Goal: Find specific page/section: Find specific page/section

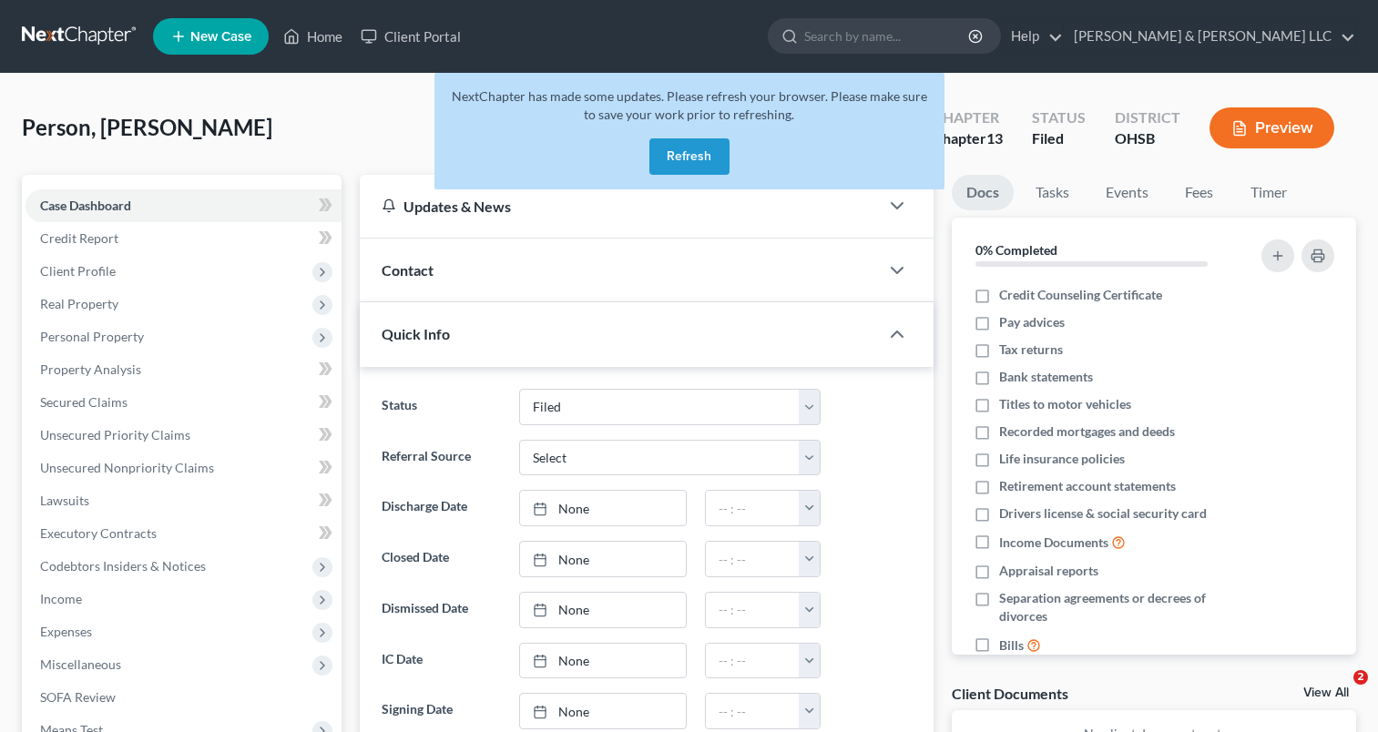
select select "3"
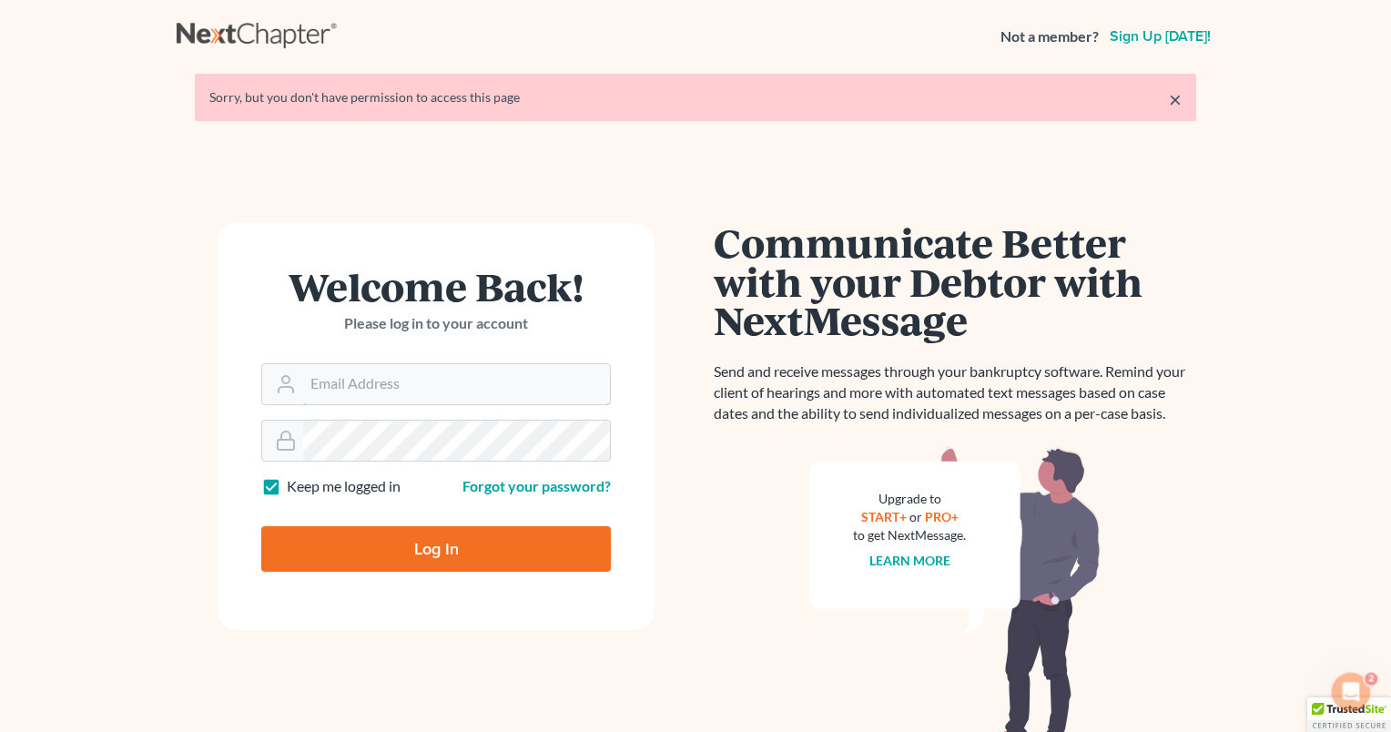
type input "[PERSON_NAME][EMAIL_ADDRESS][DOMAIN_NAME]"
click at [447, 550] on input "Log In" at bounding box center [436, 549] width 350 height 46
type input "Thinking..."
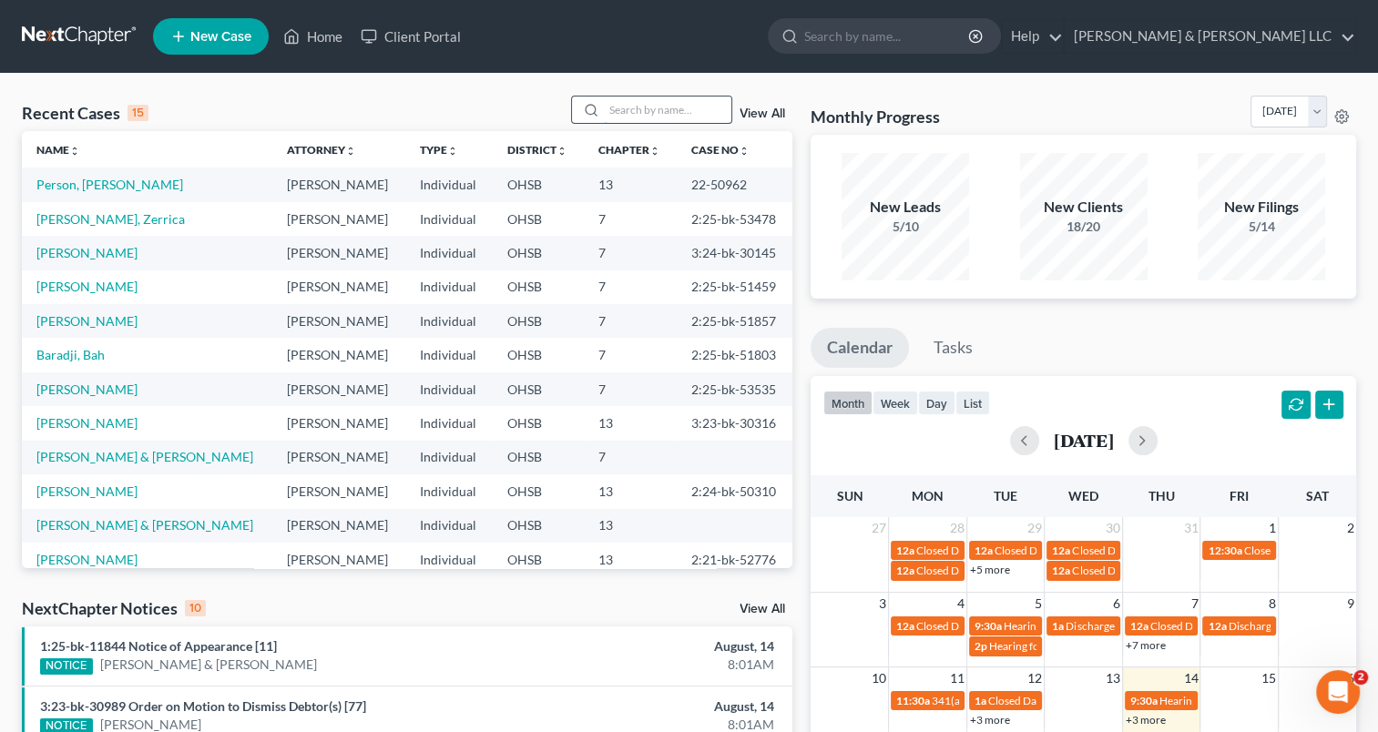
click at [677, 114] on input "search" at bounding box center [667, 110] width 127 height 26
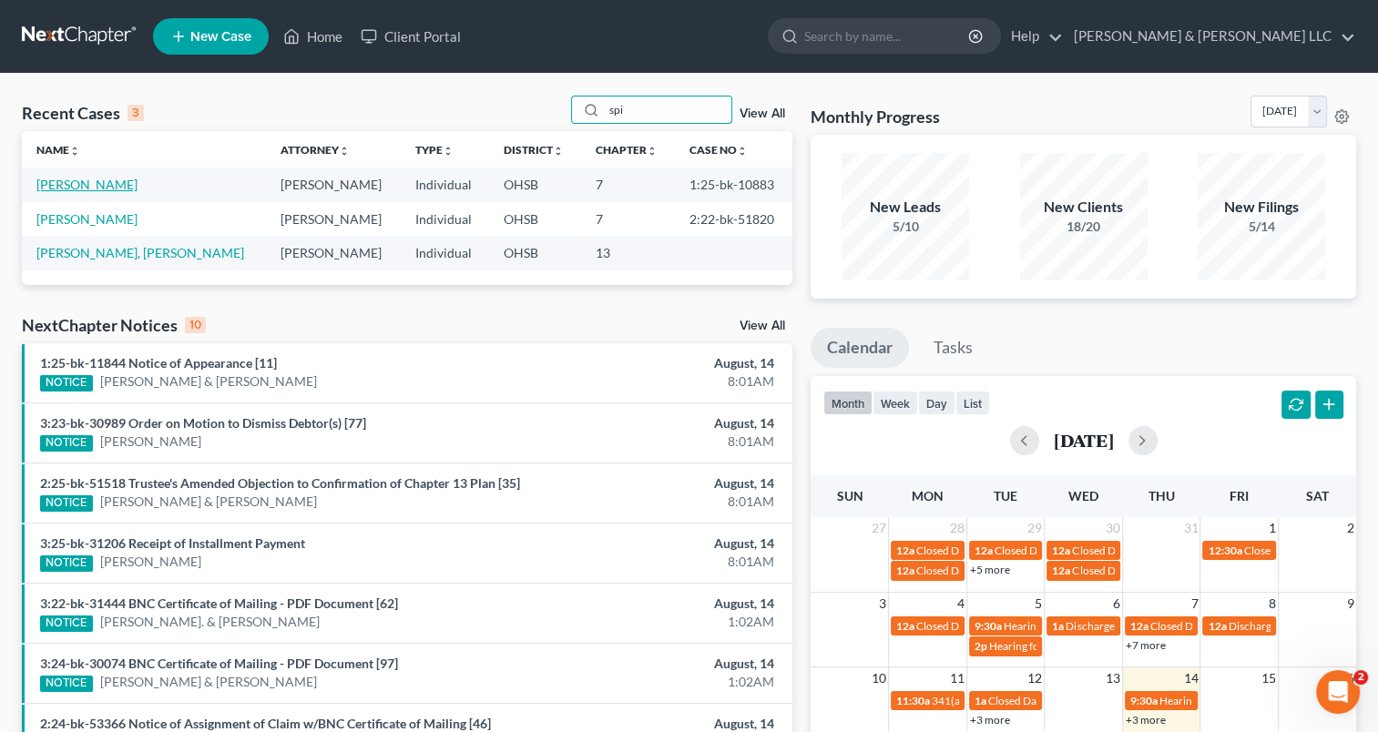
type input "spi"
click at [81, 182] on link "[PERSON_NAME]" at bounding box center [86, 184] width 101 height 15
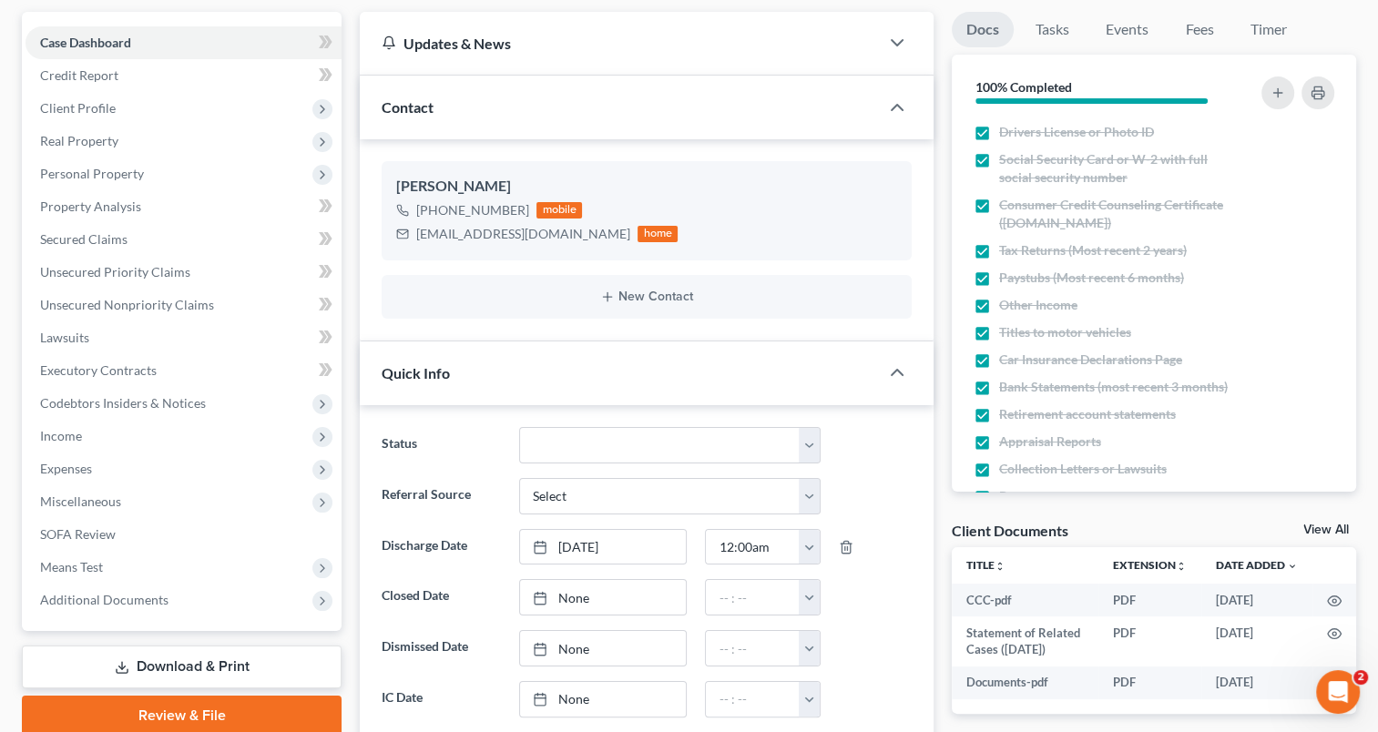
scroll to position [182, 0]
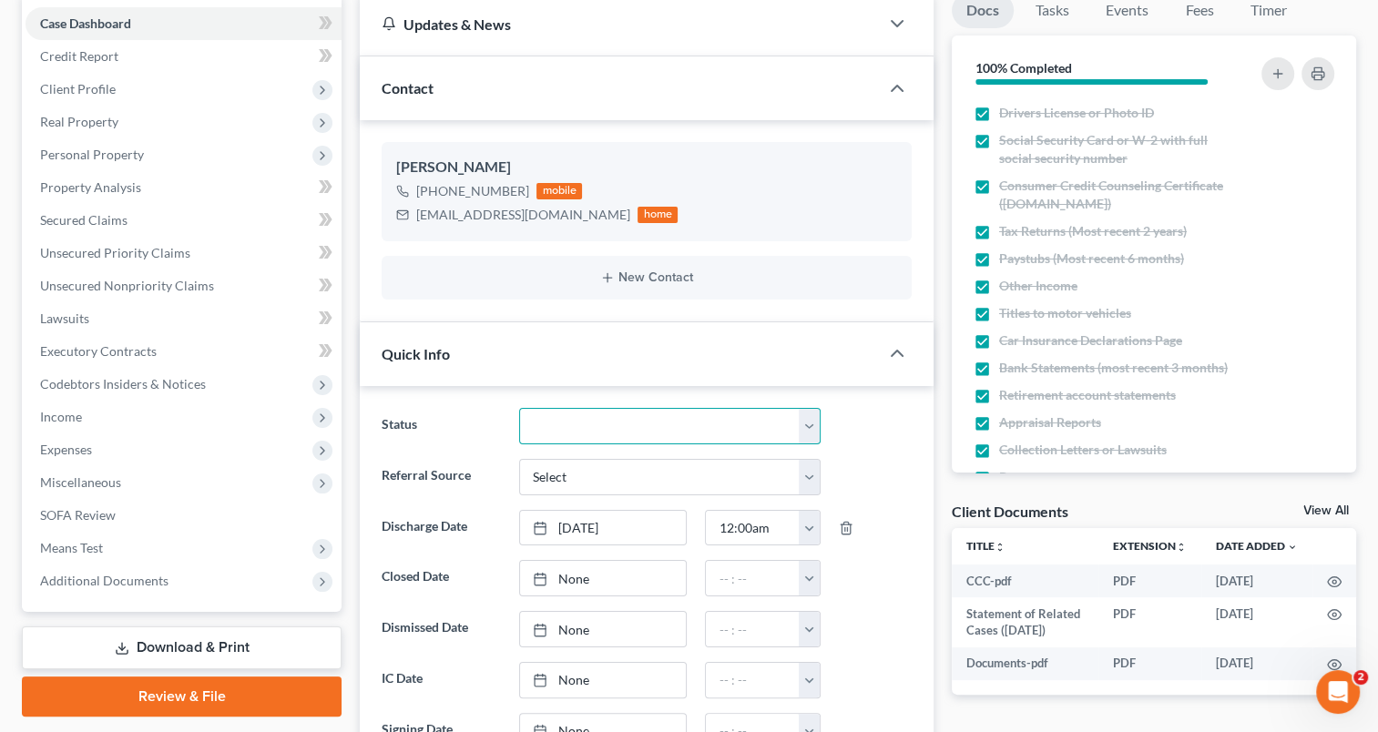
click at [614, 429] on select "Closed Discharged Dismissed Filed In Progress Lead Lost Lead Ready to File Reta…" at bounding box center [669, 426] width 301 height 36
select select "0"
click at [519, 408] on select "Closed Discharged Dismissed Filed In Progress Lead Lost Lead Ready to File Reta…" at bounding box center [669, 426] width 301 height 36
type input "[DATE]"
click at [585, 583] on link "[DATE]" at bounding box center [603, 578] width 167 height 35
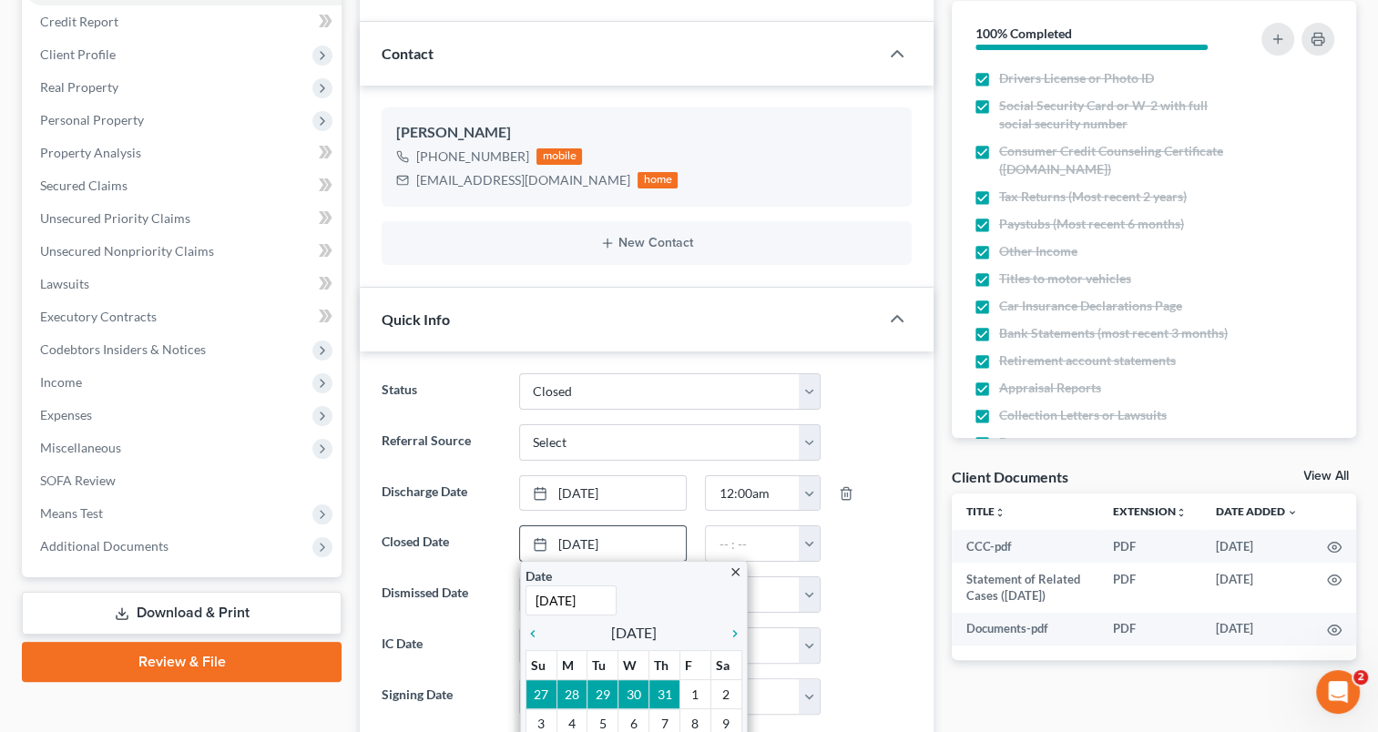
scroll to position [364, 0]
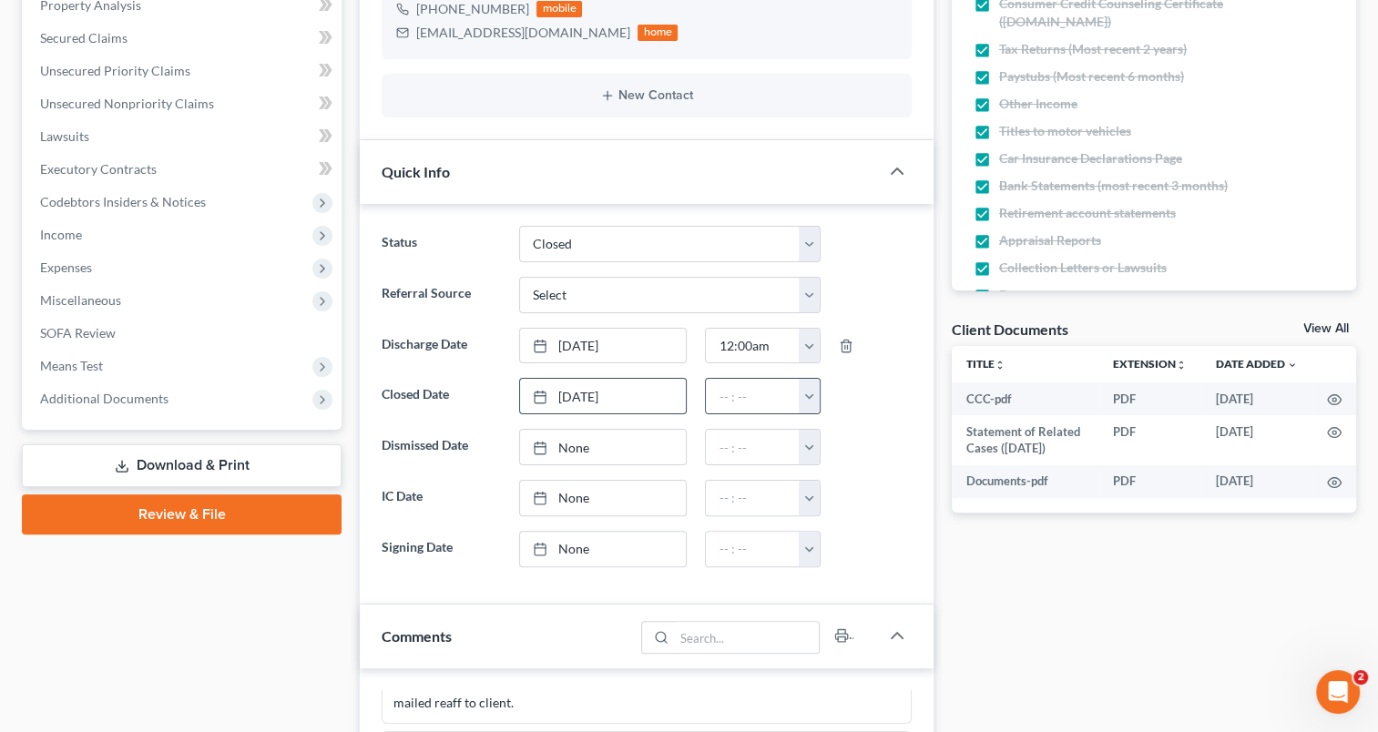
click at [815, 396] on button "button" at bounding box center [809, 396] width 20 height 35
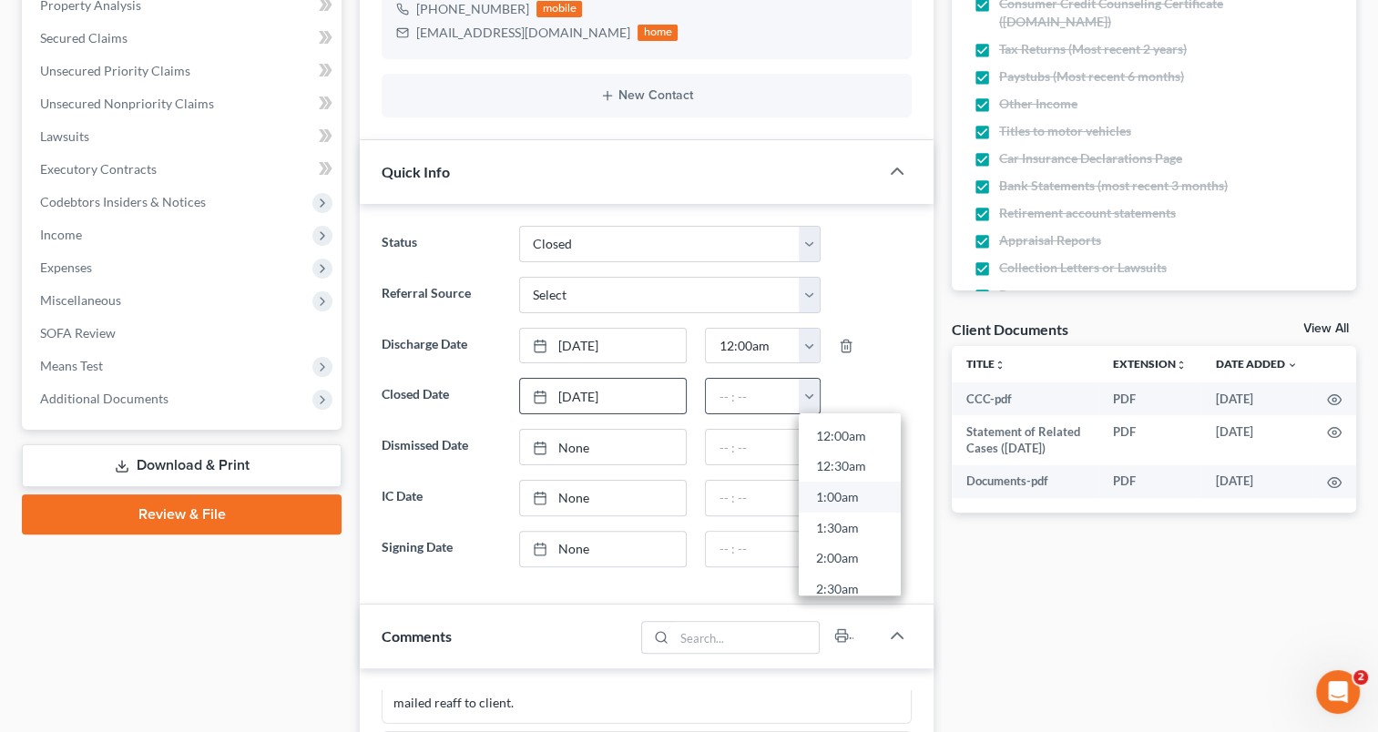
click at [827, 493] on link "1:00am" at bounding box center [850, 498] width 102 height 31
type input "1:00am"
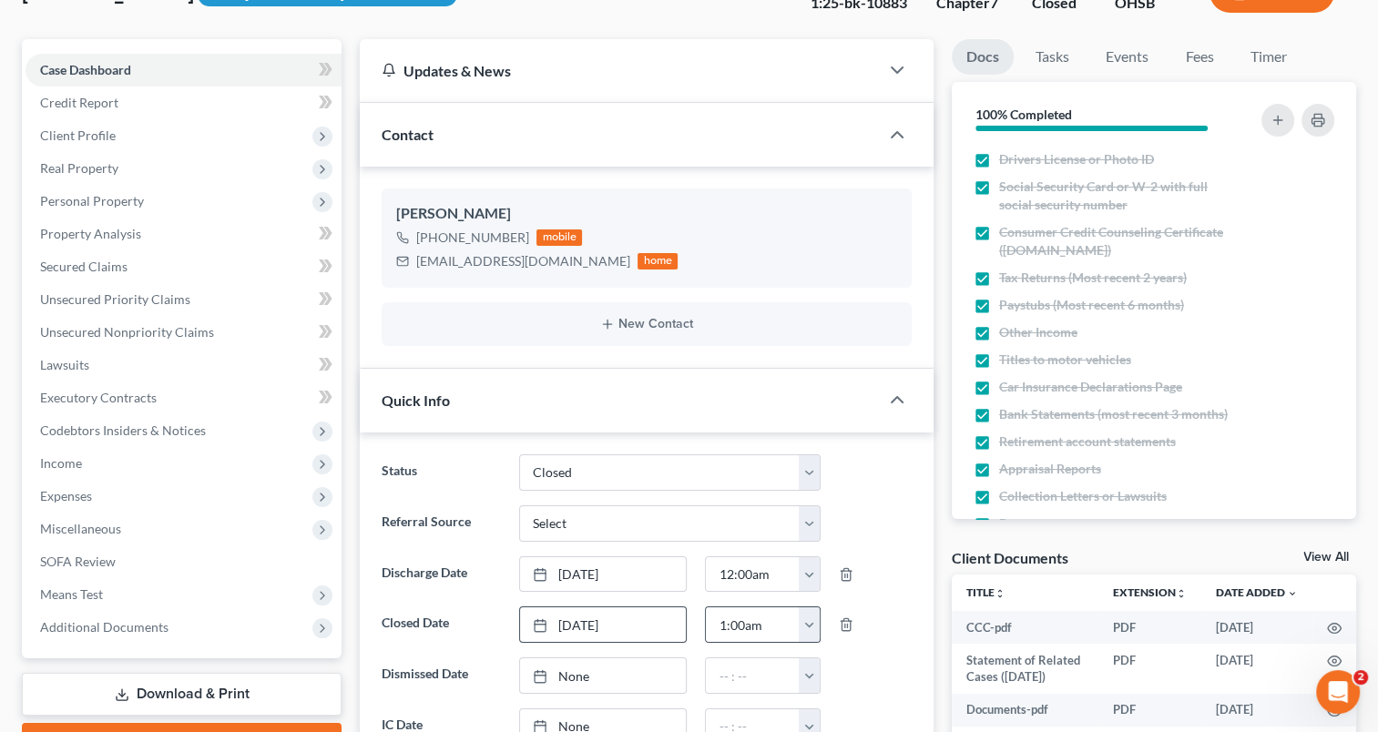
scroll to position [0, 0]
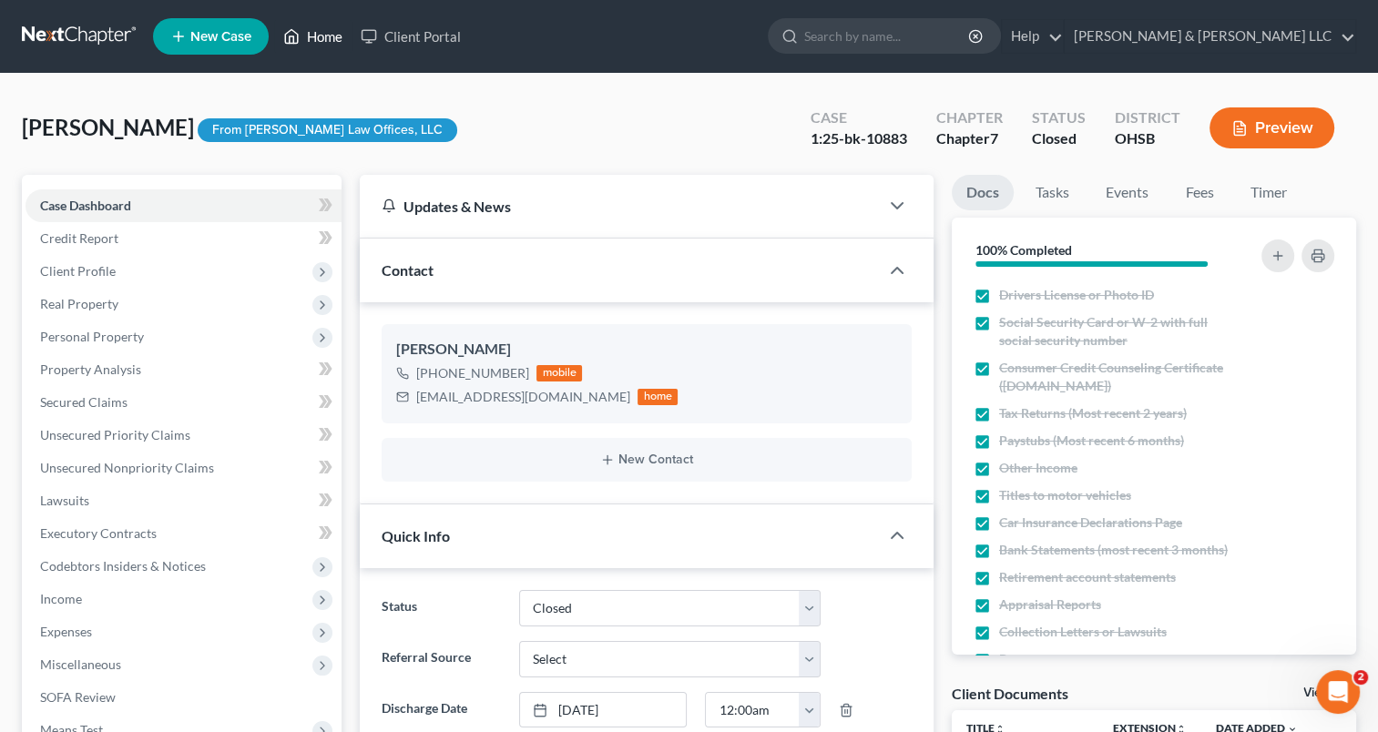
click at [331, 36] on link "Home" at bounding box center [312, 36] width 77 height 33
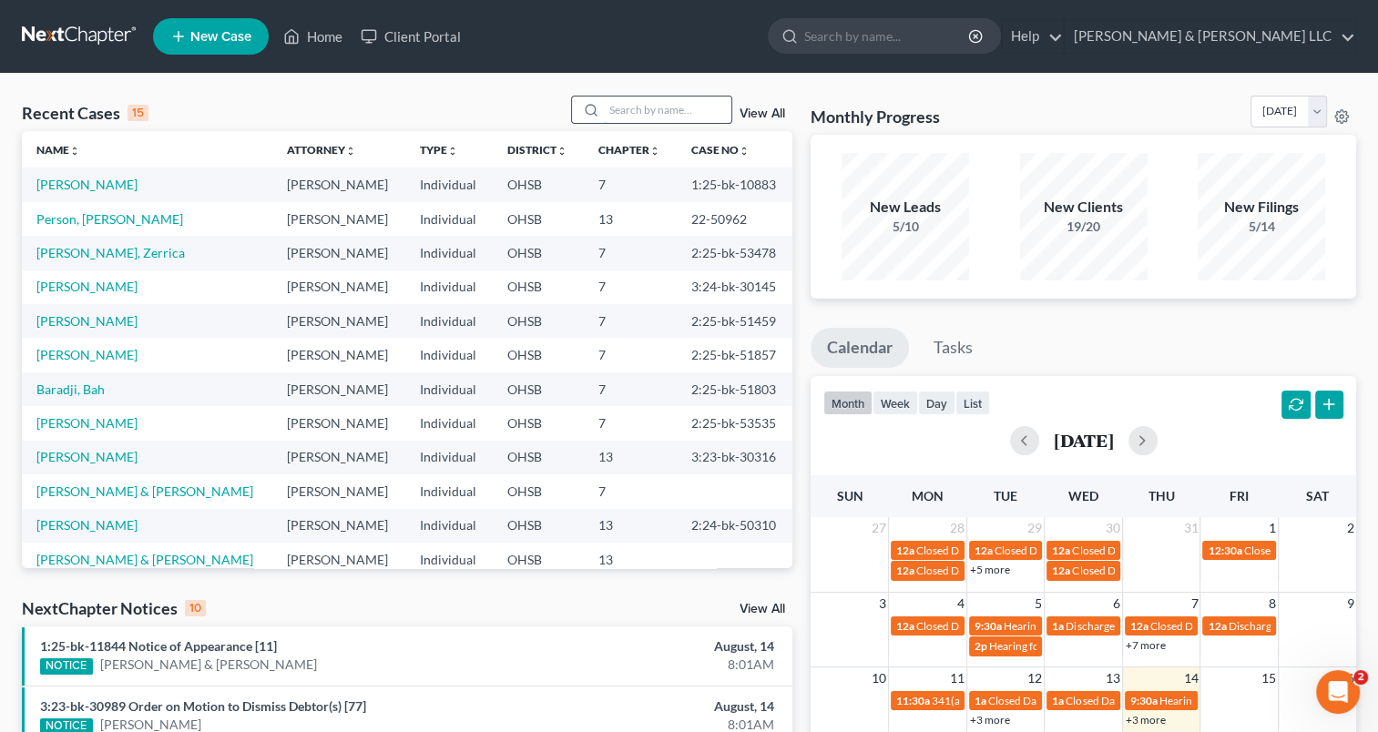
click at [655, 109] on input "search" at bounding box center [667, 110] width 127 height 26
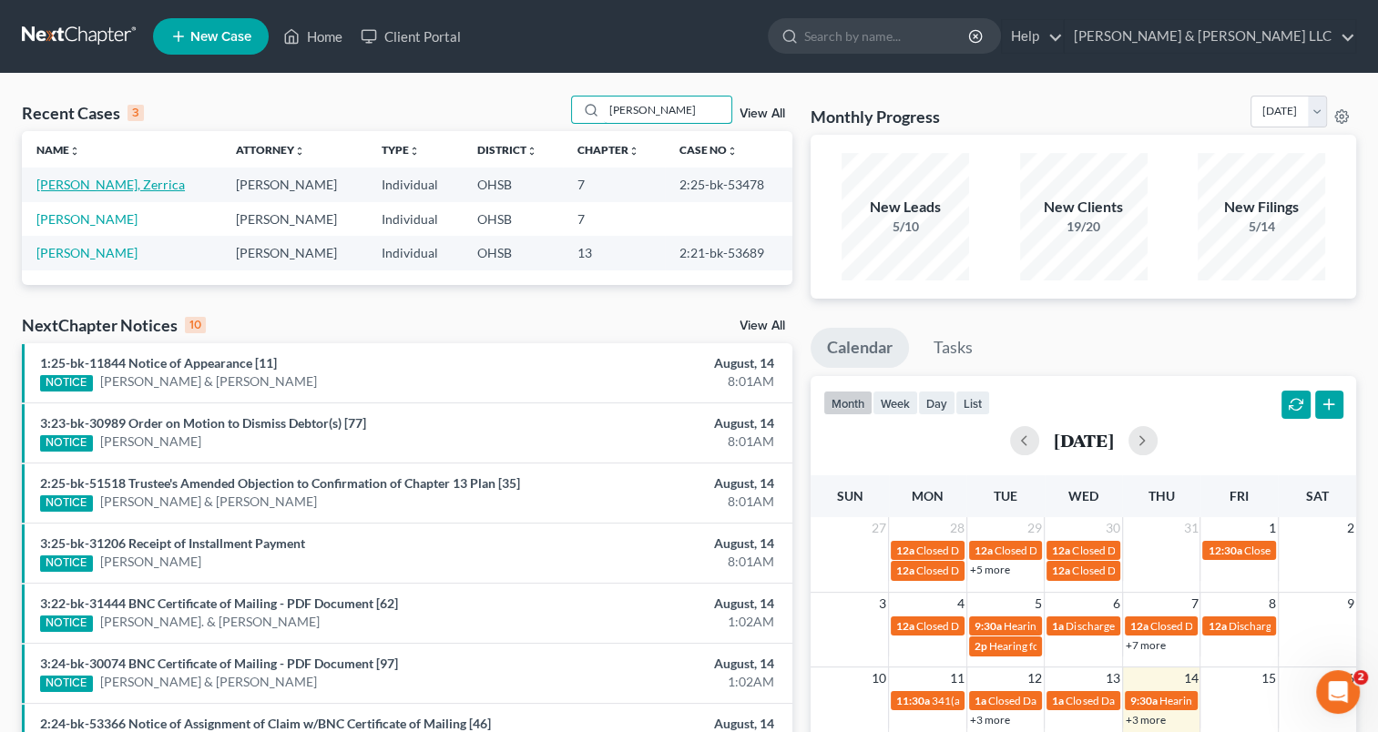
type input "[PERSON_NAME]"
click at [73, 182] on link "[PERSON_NAME], Zerrica" at bounding box center [110, 184] width 148 height 15
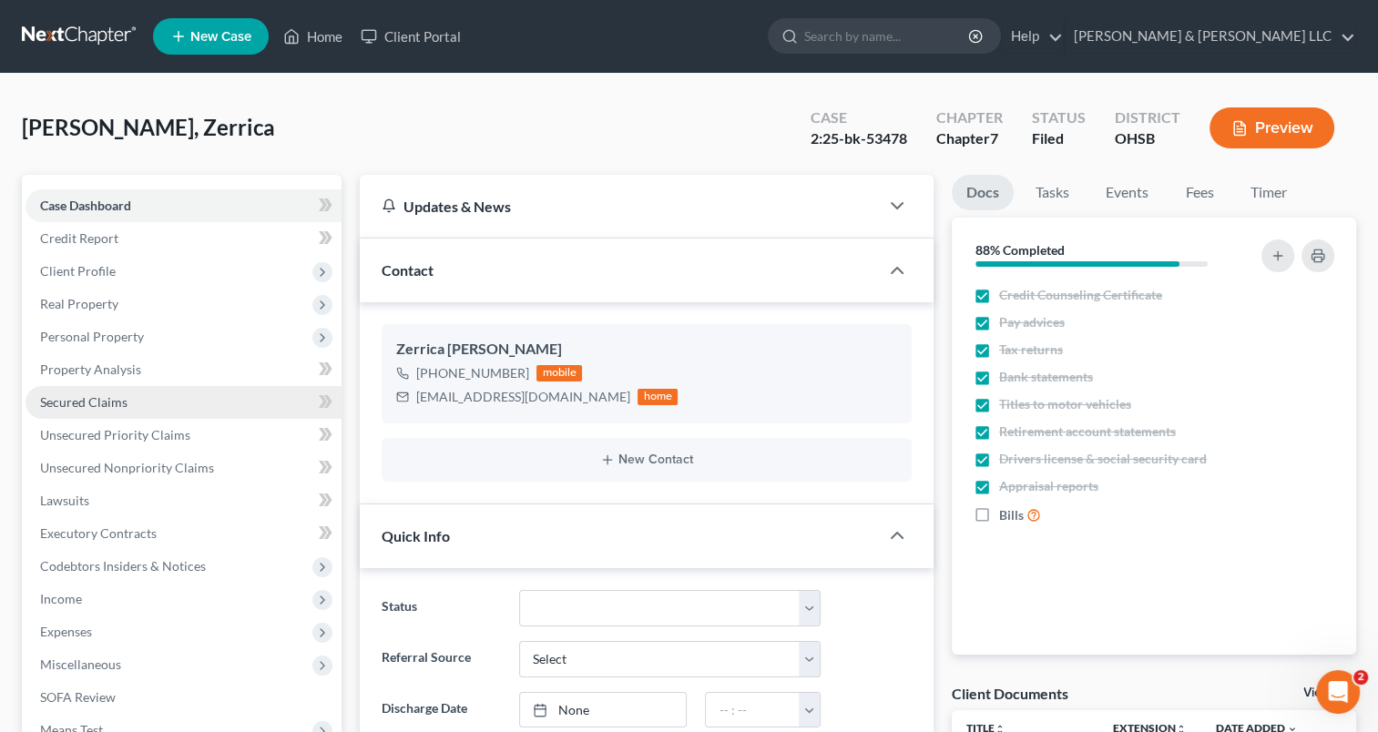
click at [117, 404] on span "Secured Claims" at bounding box center [83, 401] width 87 height 15
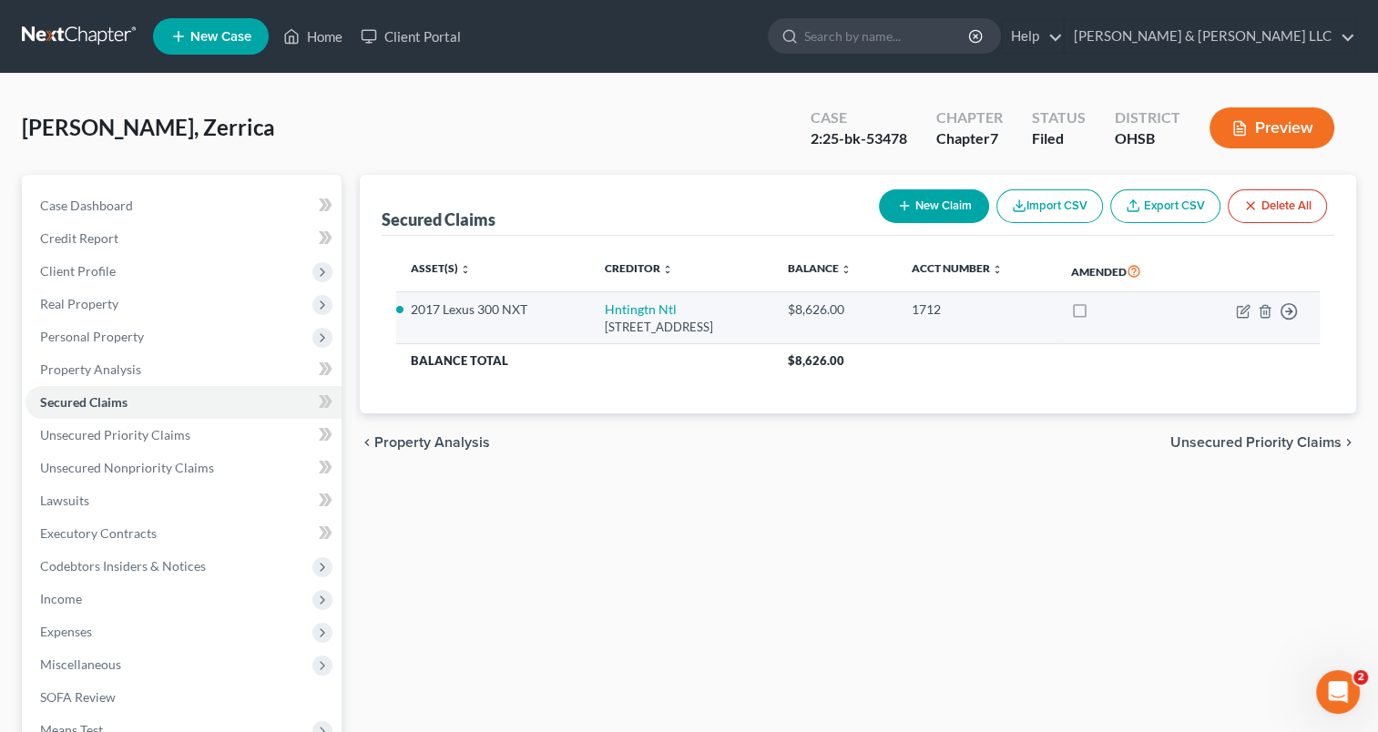
drag, startPoint x: 788, startPoint y: 327, endPoint x: 585, endPoint y: 295, distance: 204.6
click at [590, 295] on td "Hntingtn Ntl [STREET_ADDRESS]" at bounding box center [681, 318] width 183 height 52
copy td "Hntingtn Ntl [STREET_ADDRESS]"
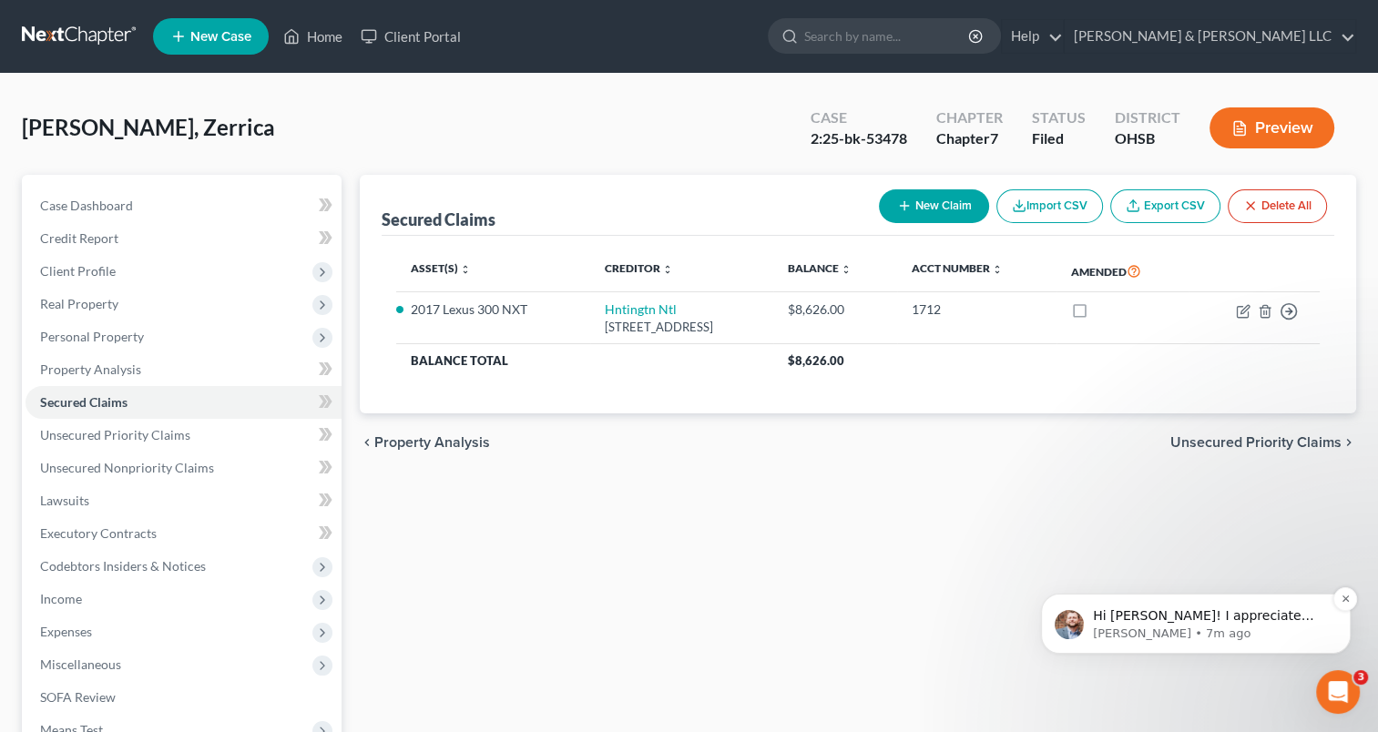
click at [1184, 626] on p "[PERSON_NAME] • 7m ago" at bounding box center [1210, 634] width 235 height 16
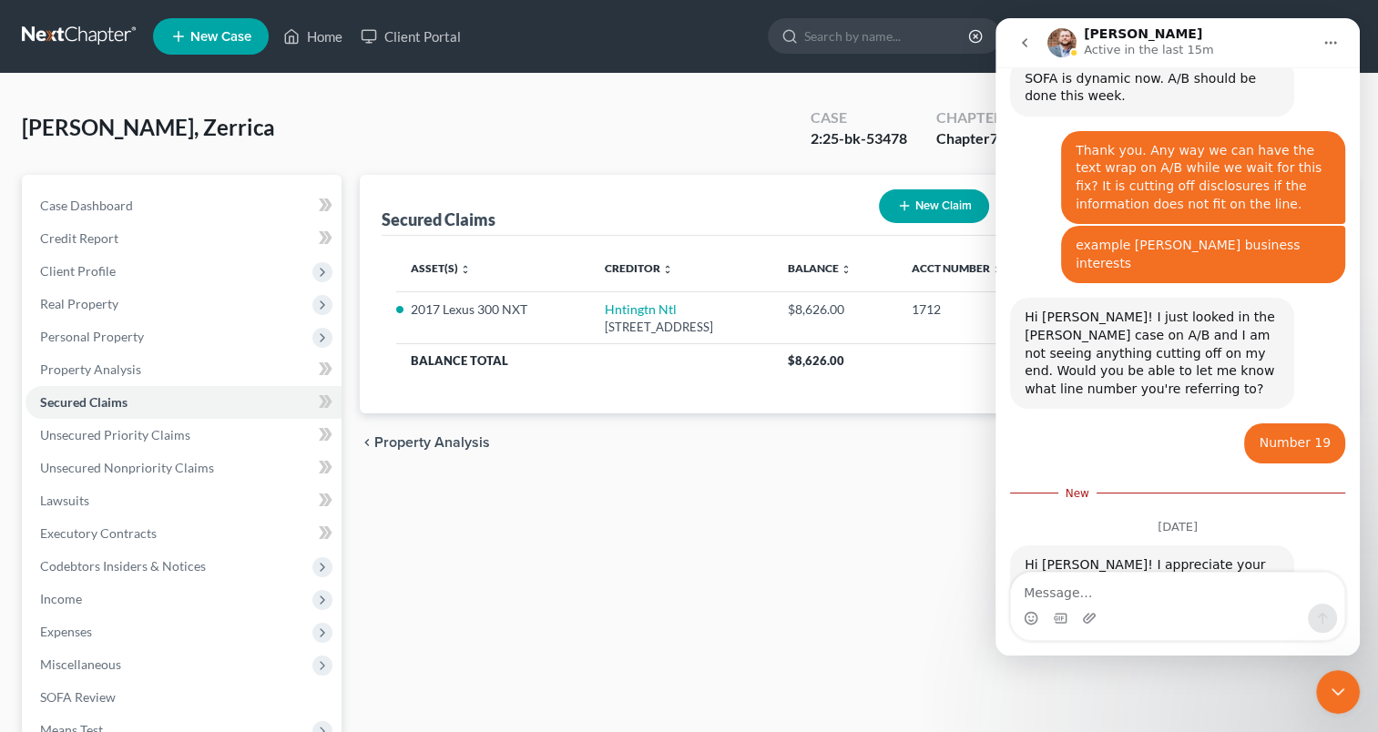
scroll to position [1542, 0]
click at [1345, 694] on icon "Close Intercom Messenger" at bounding box center [1338, 692] width 22 height 22
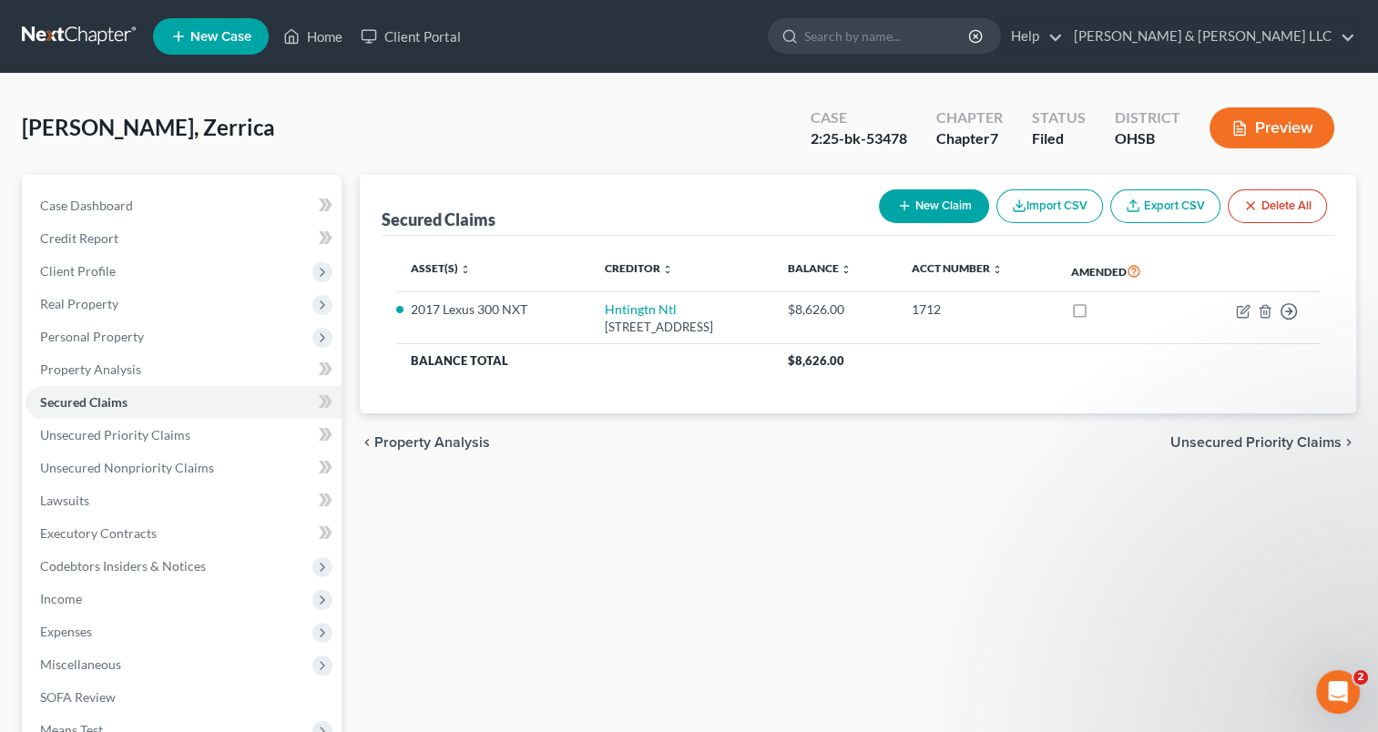
scroll to position [1500, 0]
click at [327, 43] on link "Home" at bounding box center [312, 36] width 77 height 33
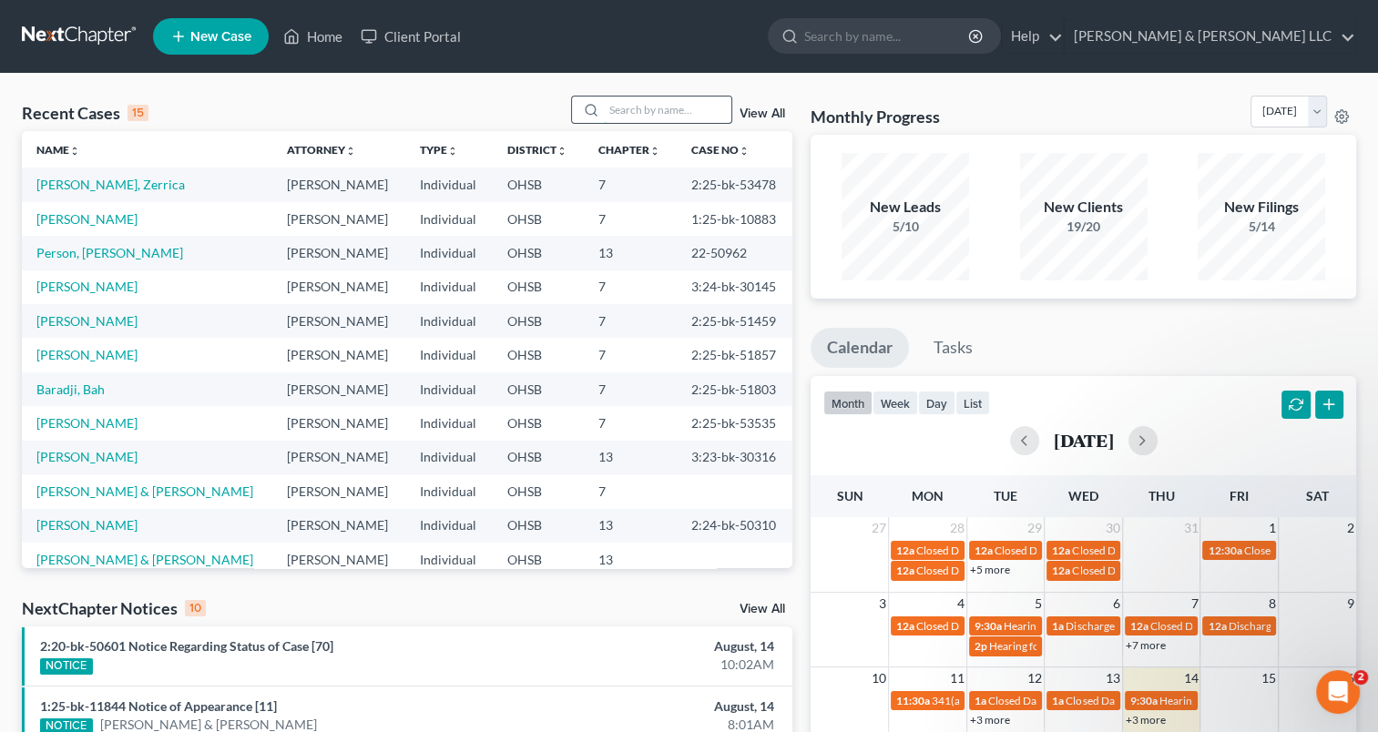
click at [681, 113] on input "search" at bounding box center [667, 110] width 127 height 26
type input "[PERSON_NAME]"
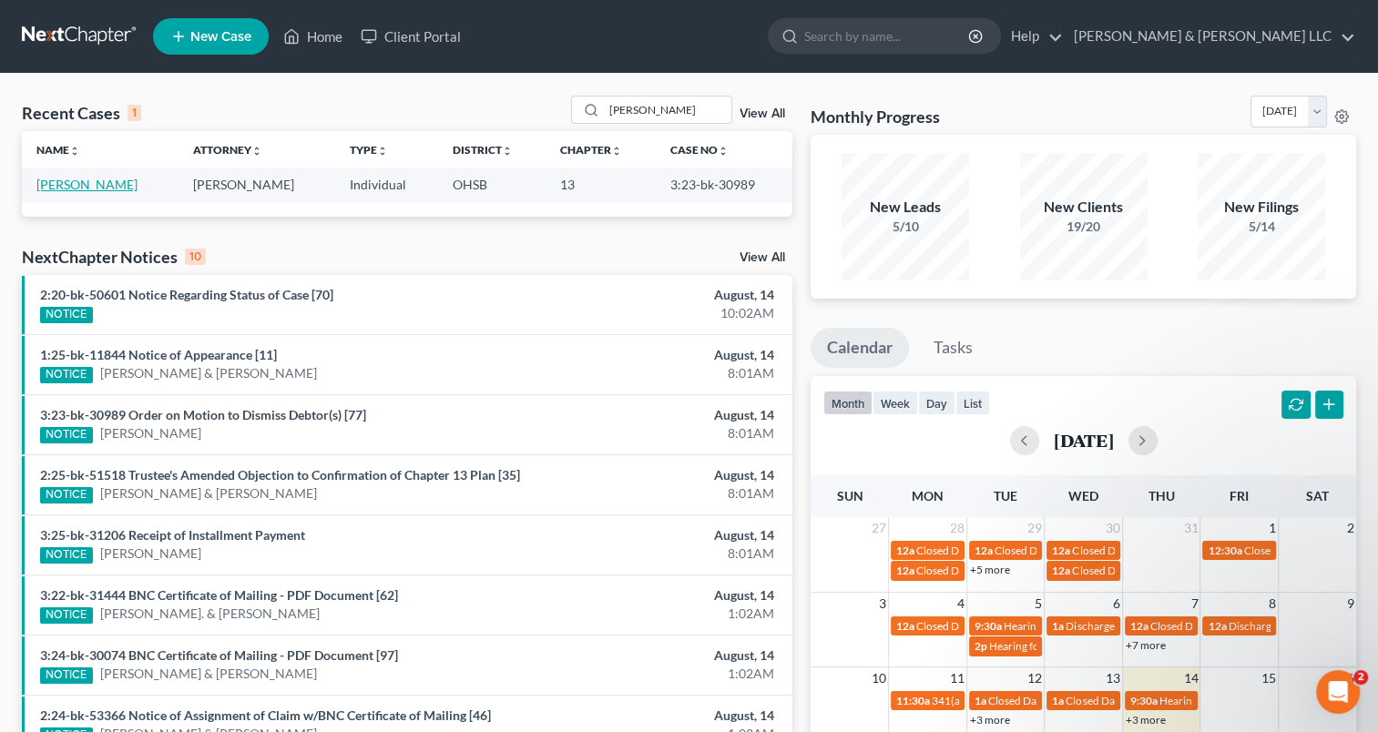
click at [135, 188] on link "[PERSON_NAME]" at bounding box center [86, 184] width 101 height 15
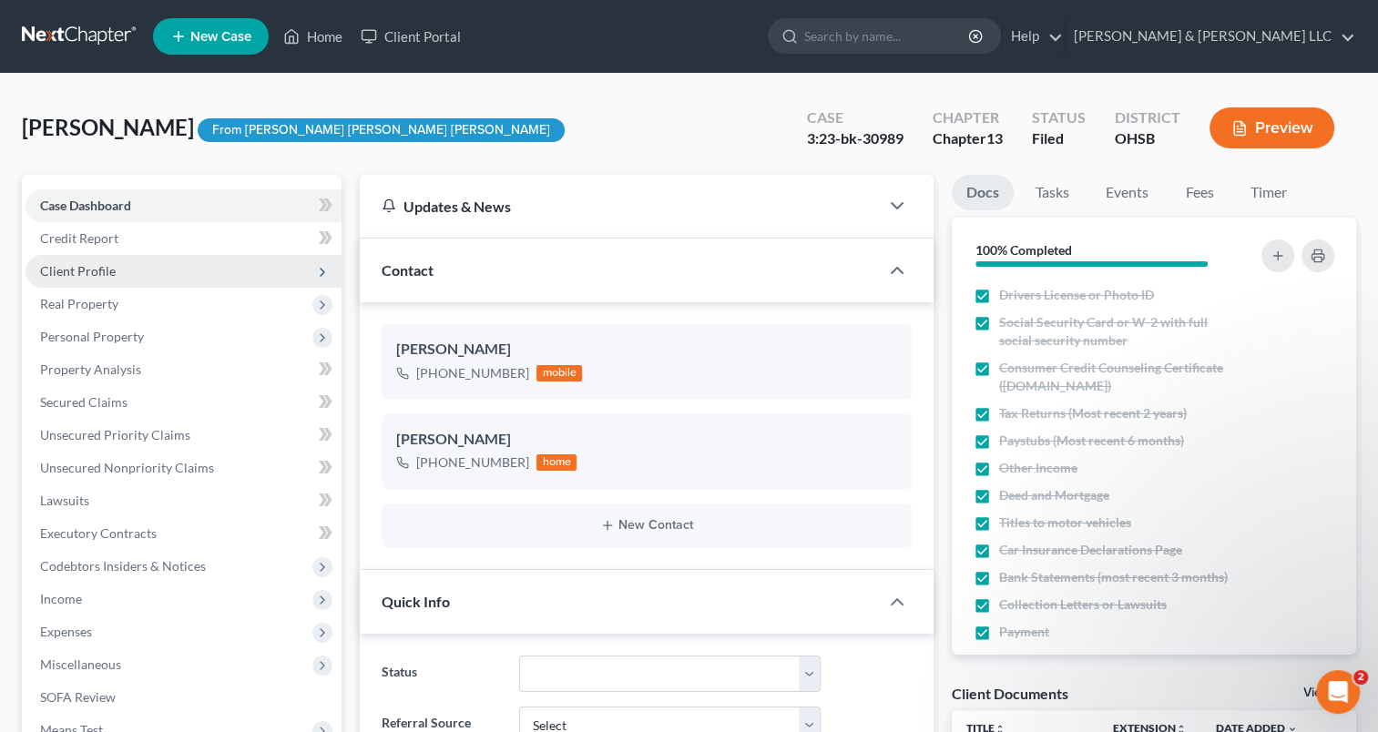
scroll to position [452, 0]
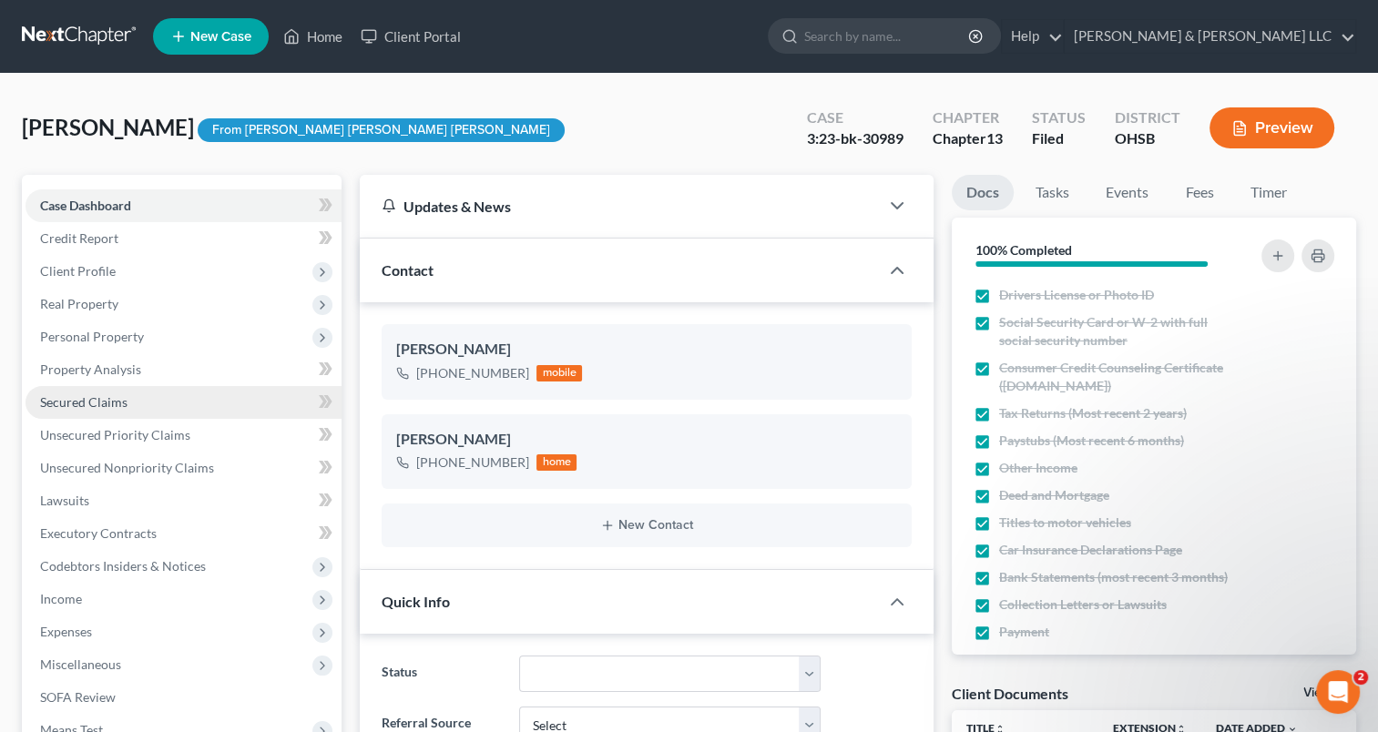
click at [112, 401] on span "Secured Claims" at bounding box center [83, 401] width 87 height 15
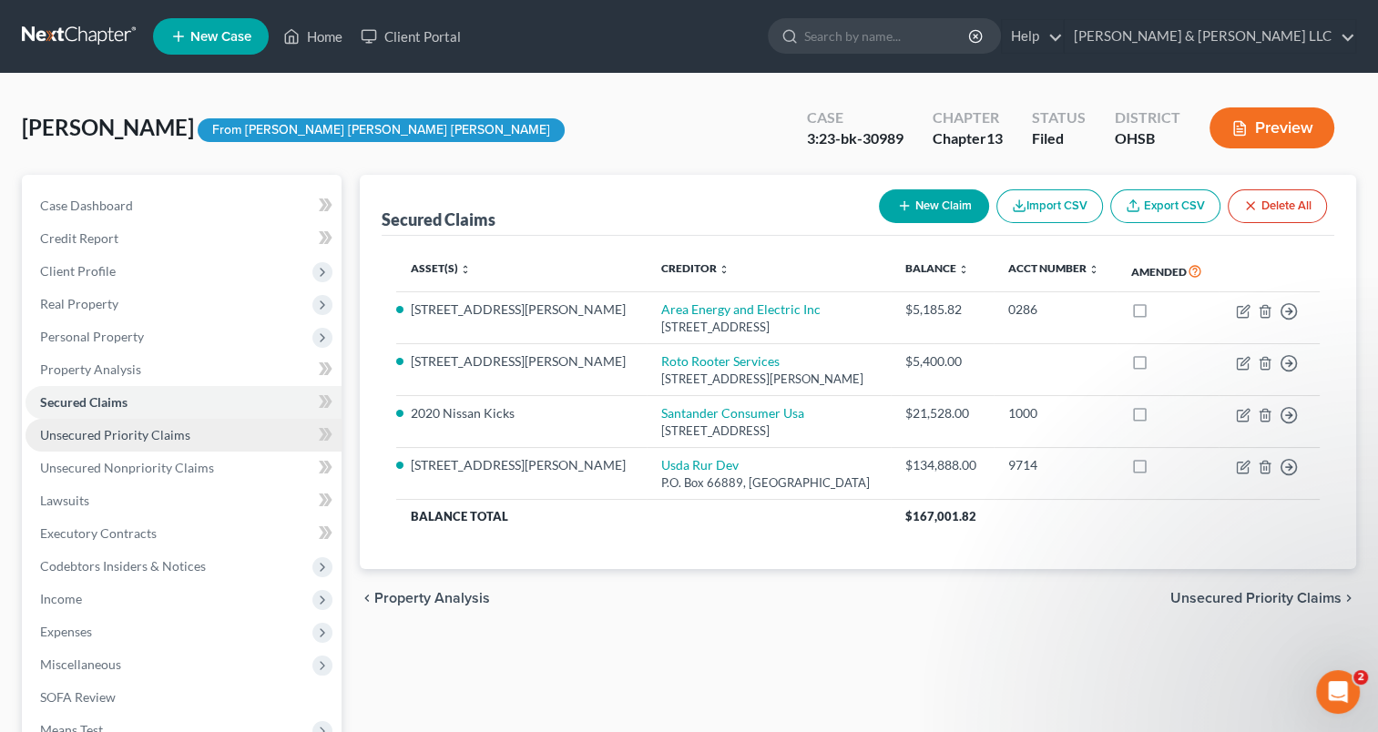
click at [117, 437] on span "Unsecured Priority Claims" at bounding box center [115, 434] width 150 height 15
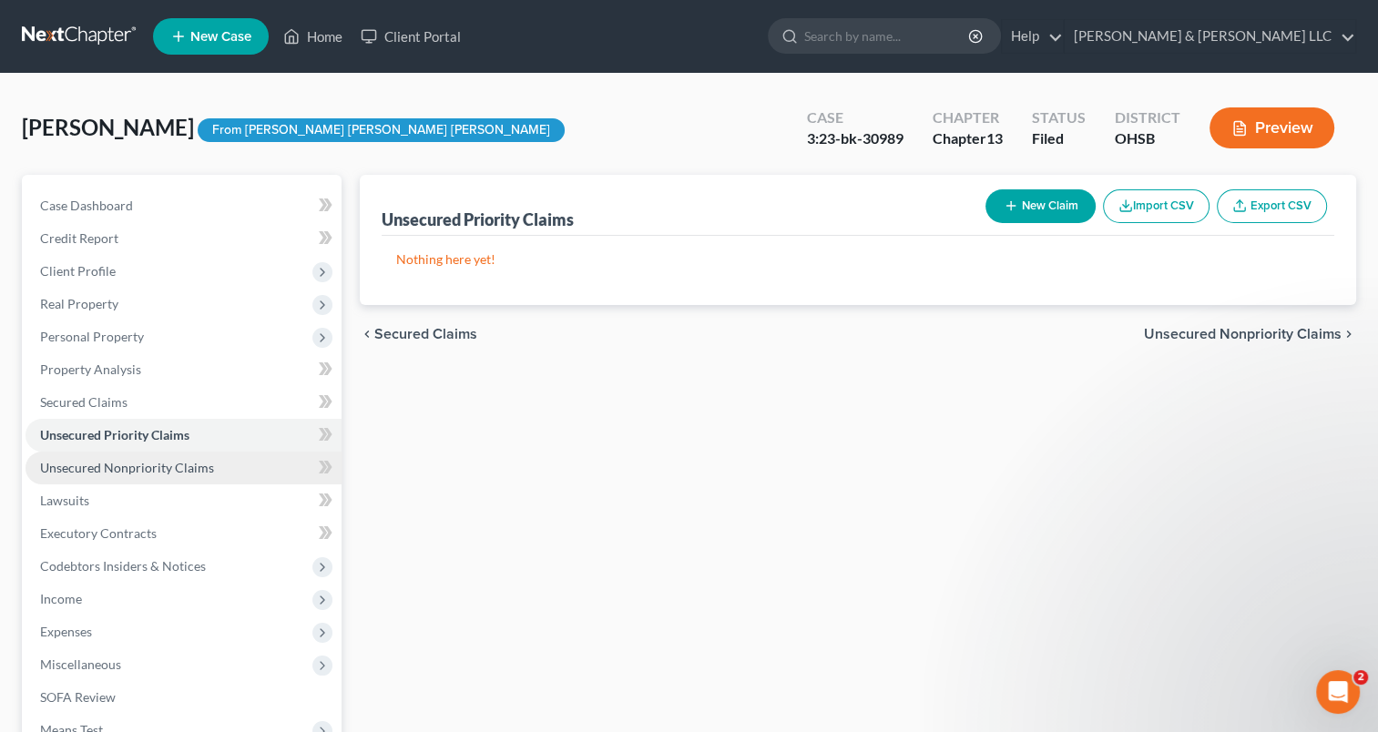
click at [124, 473] on span "Unsecured Nonpriority Claims" at bounding box center [127, 467] width 174 height 15
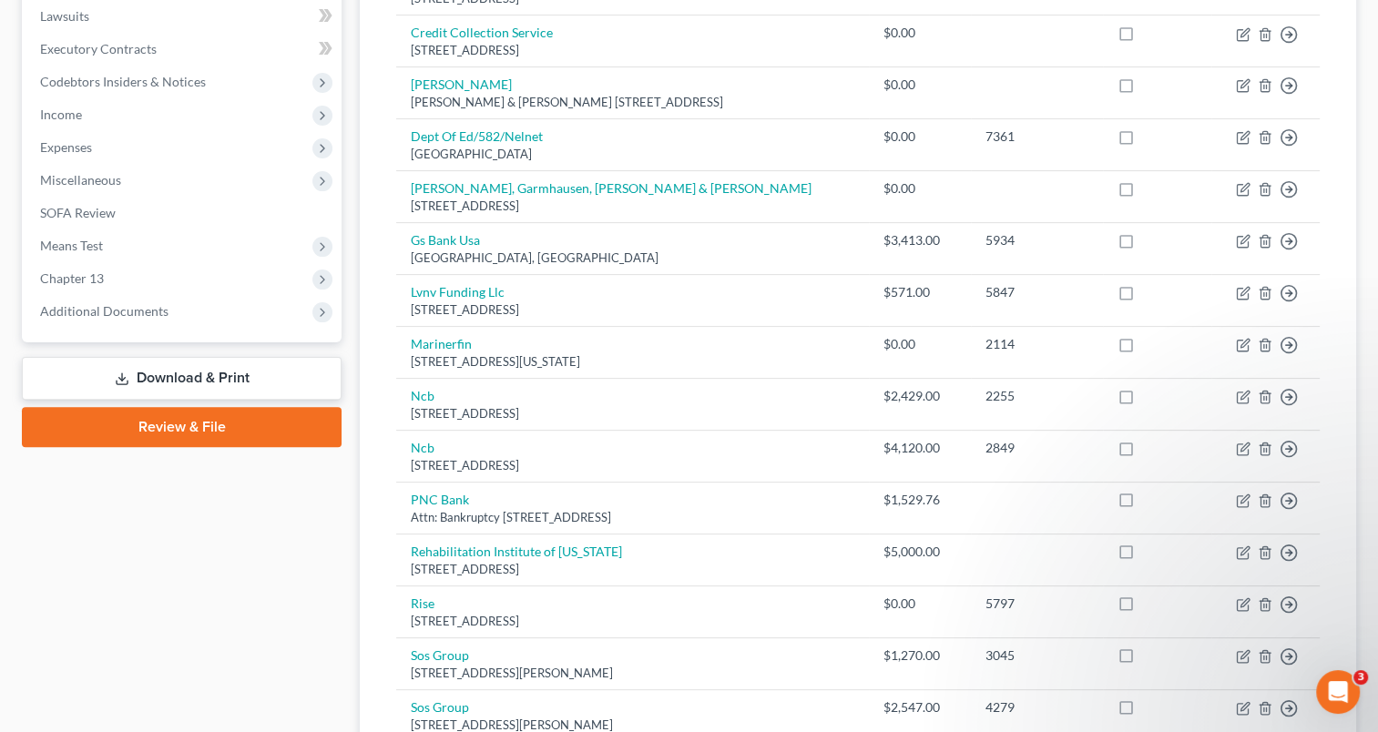
scroll to position [455, 0]
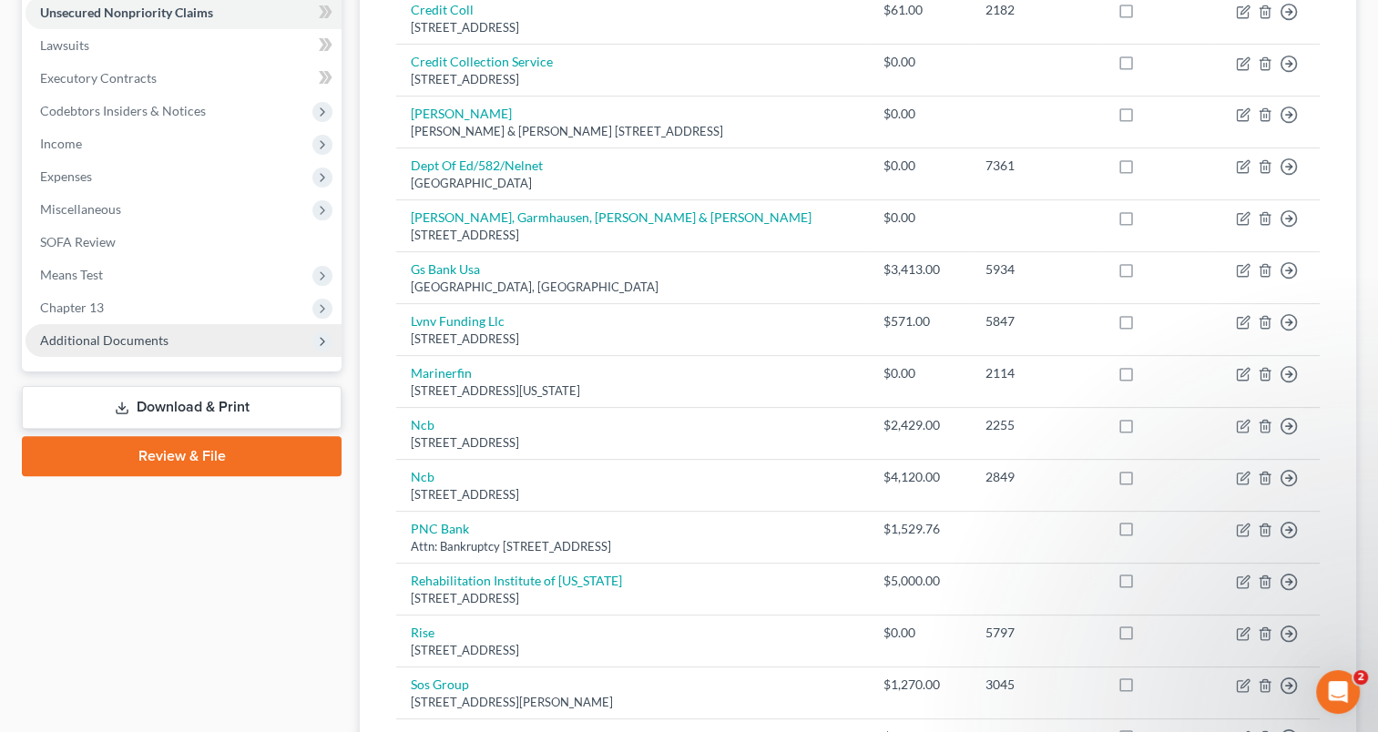
click at [127, 338] on span "Additional Documents" at bounding box center [104, 339] width 128 height 15
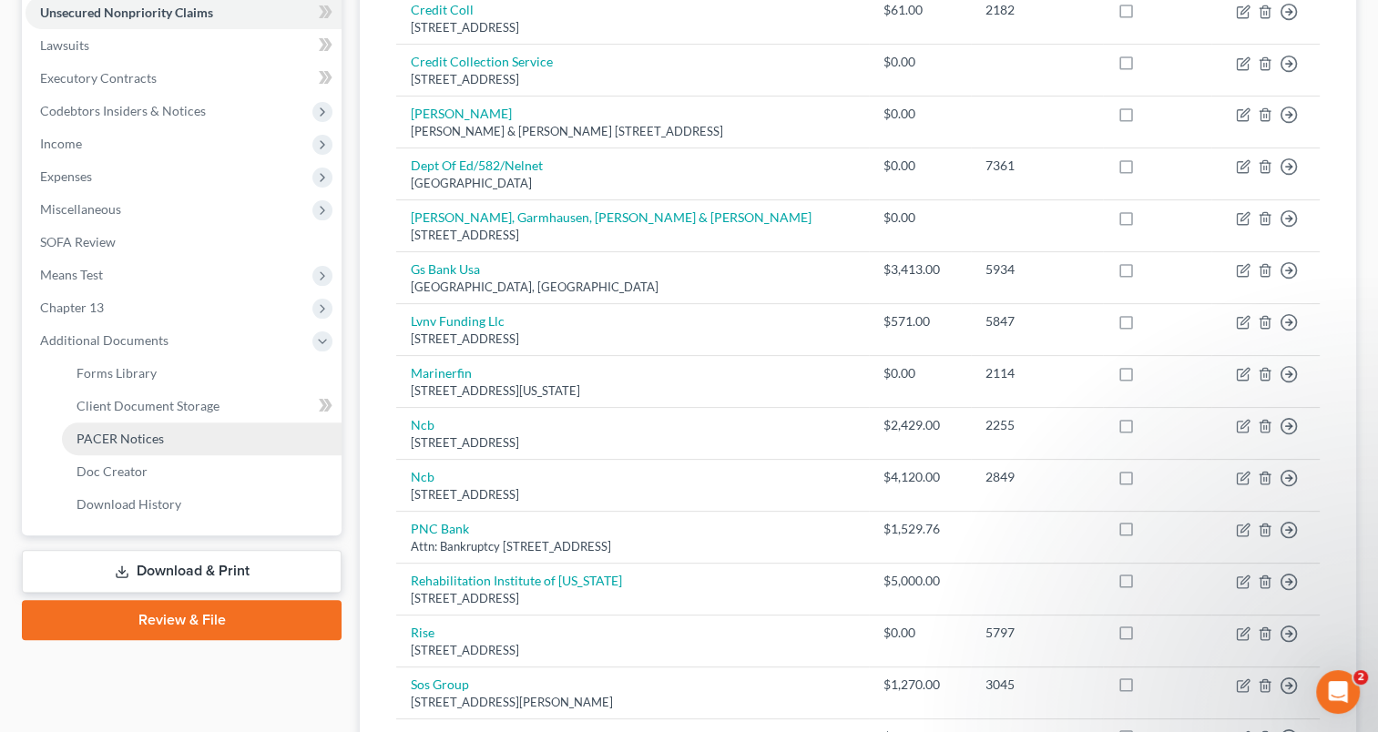
click at [136, 431] on span "PACER Notices" at bounding box center [119, 438] width 87 height 15
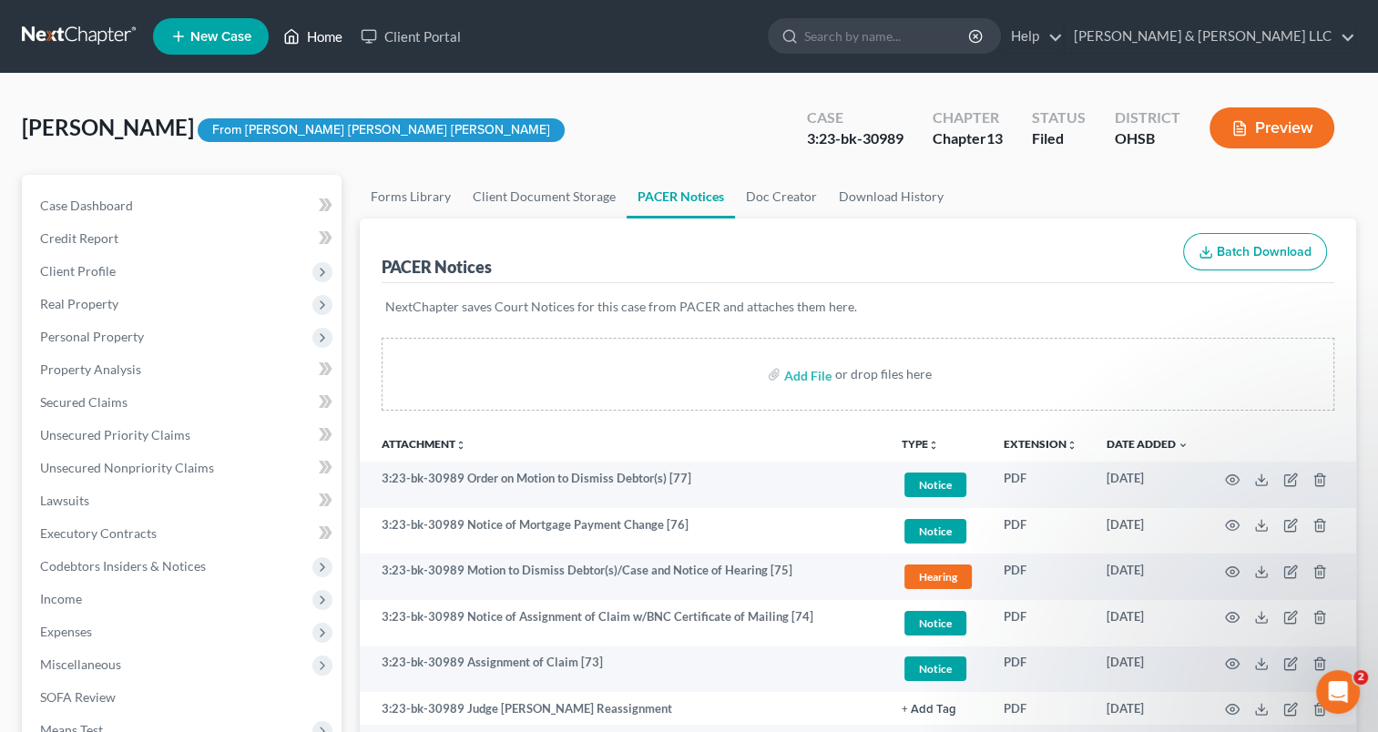
click at [313, 29] on link "Home" at bounding box center [312, 36] width 77 height 33
